Goal: Task Accomplishment & Management: Manage account settings

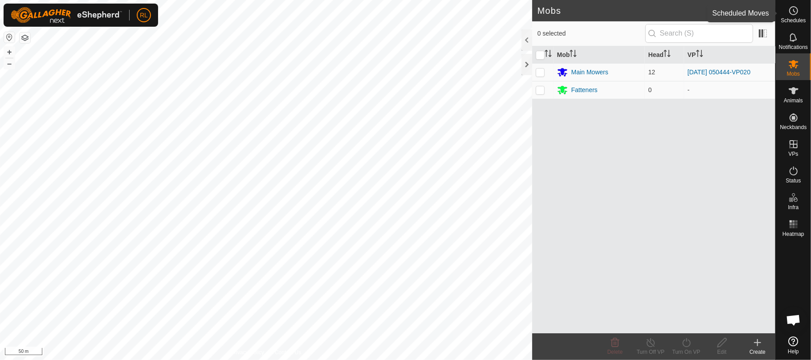
click at [800, 13] on es-schedule-vp-svg-icon at bounding box center [794, 11] width 16 height 14
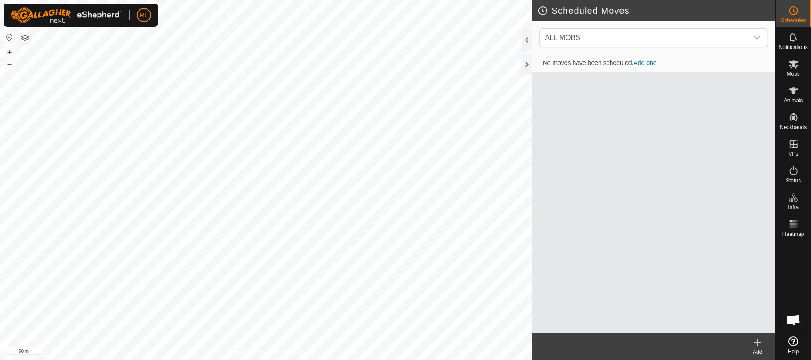
click at [649, 62] on link "Add one" at bounding box center [645, 62] width 23 height 7
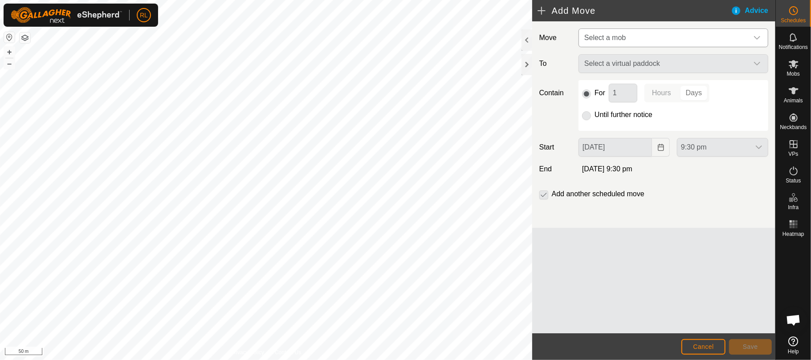
click at [754, 40] on icon "dropdown trigger" at bounding box center [757, 37] width 7 height 7
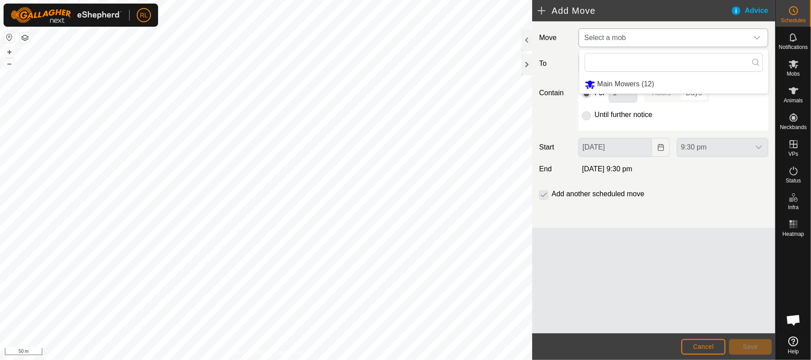
click at [638, 86] on li "Main Mowers (12)" at bounding box center [673, 84] width 189 height 18
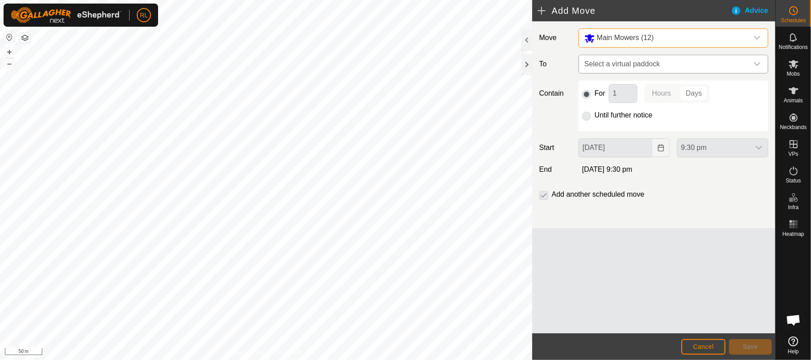
click at [684, 66] on span "Select a virtual paddock" at bounding box center [664, 64] width 167 height 18
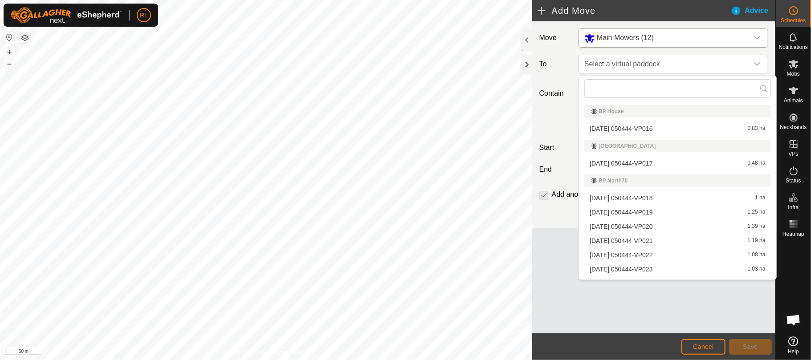
click at [624, 241] on li "[DATE] 050444-VP021 1.19 ha" at bounding box center [677, 240] width 186 height 13
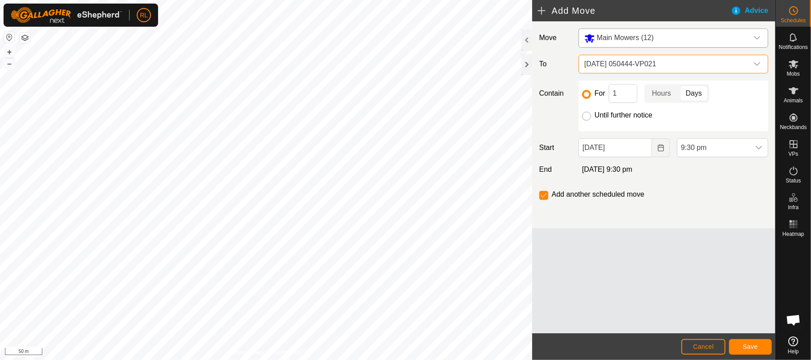
click at [590, 114] on input "Until further notice" at bounding box center [586, 116] width 9 height 9
radio input "true"
checkbox input "false"
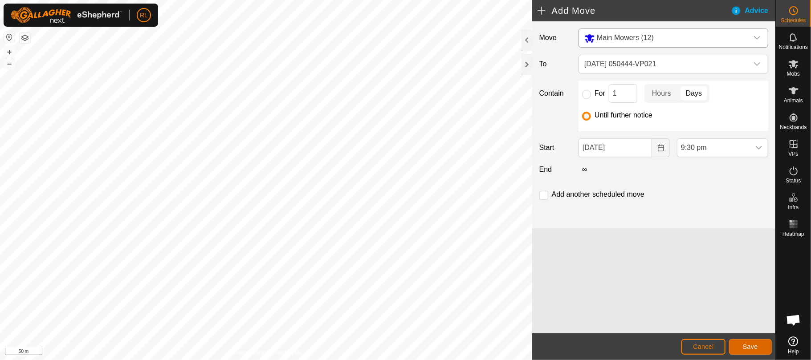
click at [750, 343] on button "Save" at bounding box center [750, 347] width 43 height 16
